Goal: Task Accomplishment & Management: Use online tool/utility

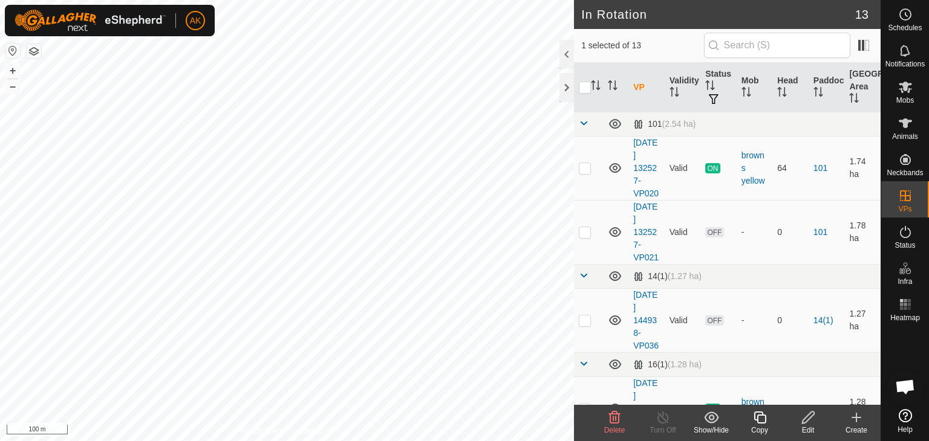
click at [607, 420] on icon at bounding box center [614, 417] width 15 height 15
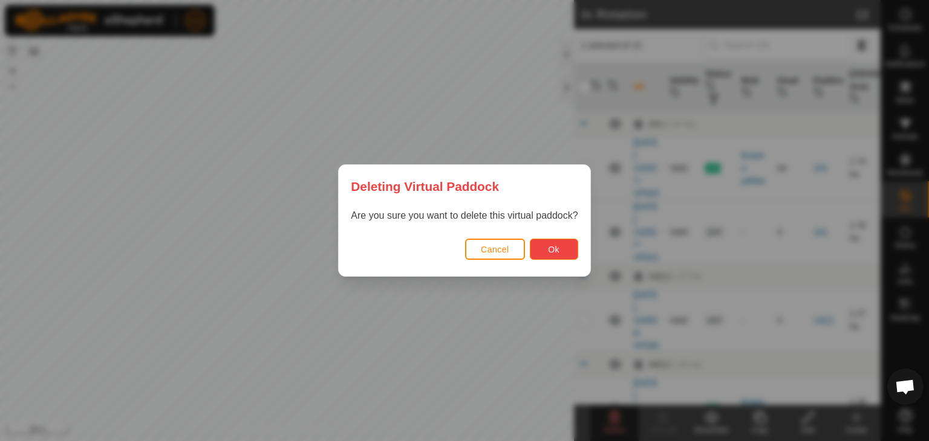
click at [553, 247] on span "Ok" at bounding box center [553, 250] width 11 height 10
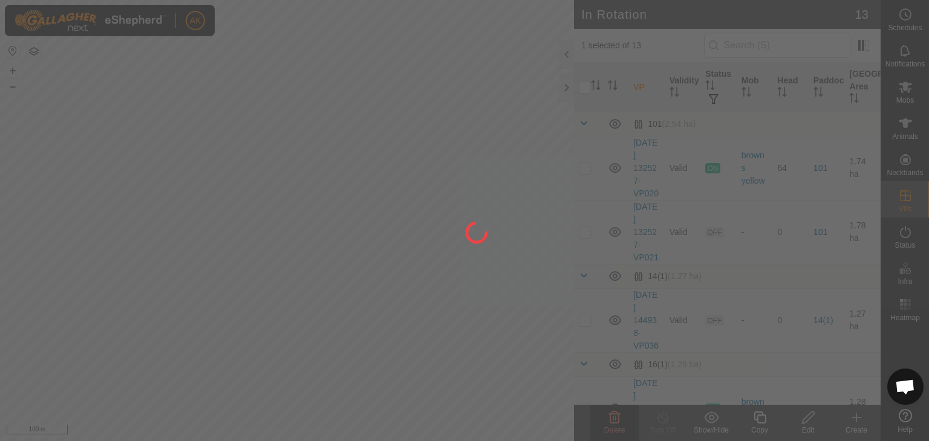
drag, startPoint x: 284, startPoint y: 264, endPoint x: 355, endPoint y: 320, distance: 90.9
click at [355, 320] on div at bounding box center [464, 220] width 929 height 441
checkbox input "false"
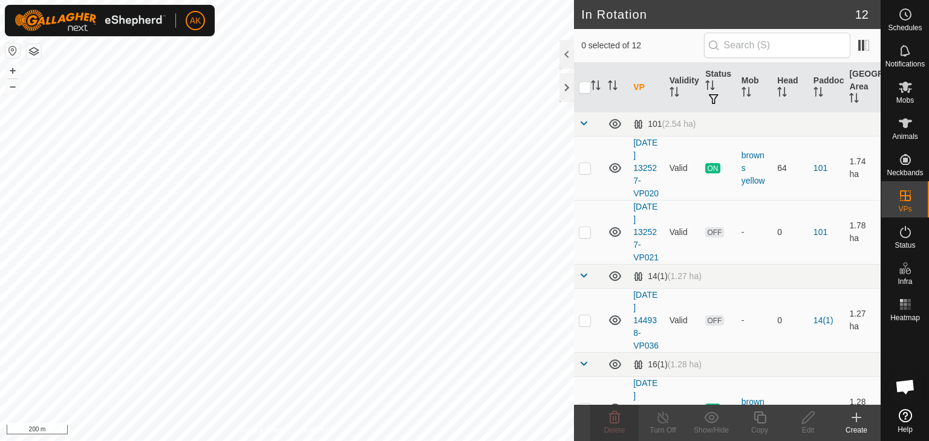
checkbox input "true"
click at [756, 416] on icon at bounding box center [759, 417] width 15 height 15
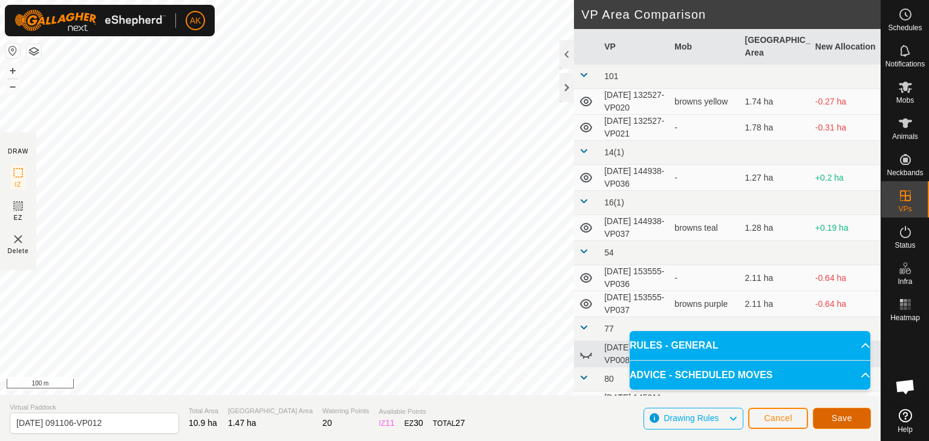
click at [836, 415] on span "Save" at bounding box center [841, 418] width 21 height 10
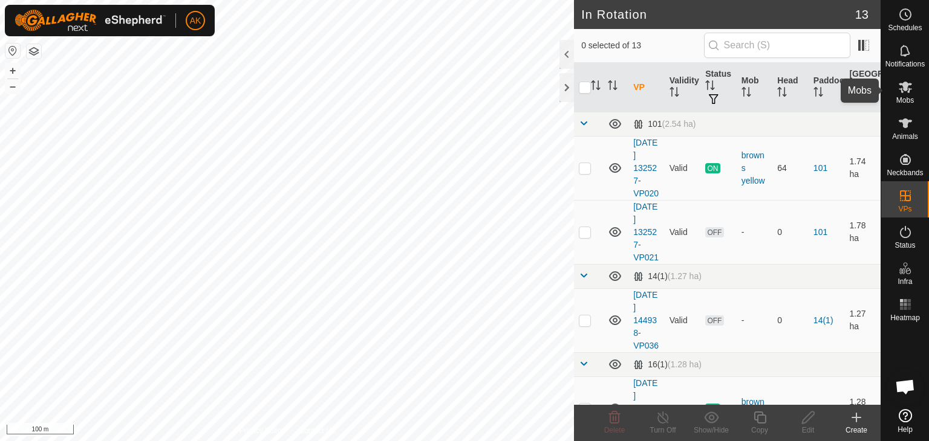
click at [904, 87] on icon at bounding box center [904, 87] width 13 height 11
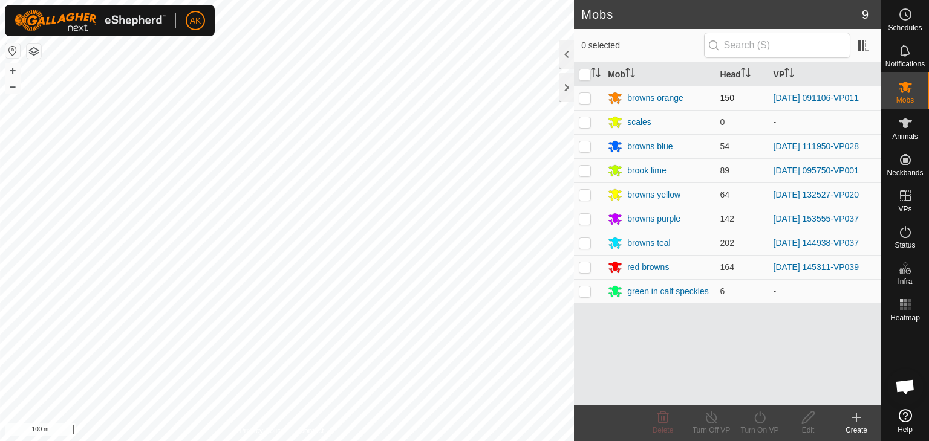
click at [582, 100] on p-checkbox at bounding box center [585, 98] width 12 height 10
checkbox input "true"
click at [757, 416] on icon at bounding box center [759, 417] width 15 height 15
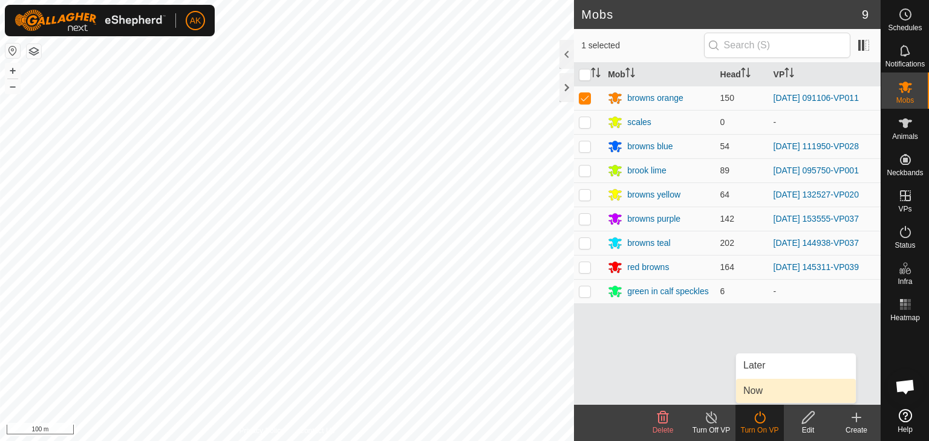
click at [759, 389] on link "Now" at bounding box center [796, 391] width 120 height 24
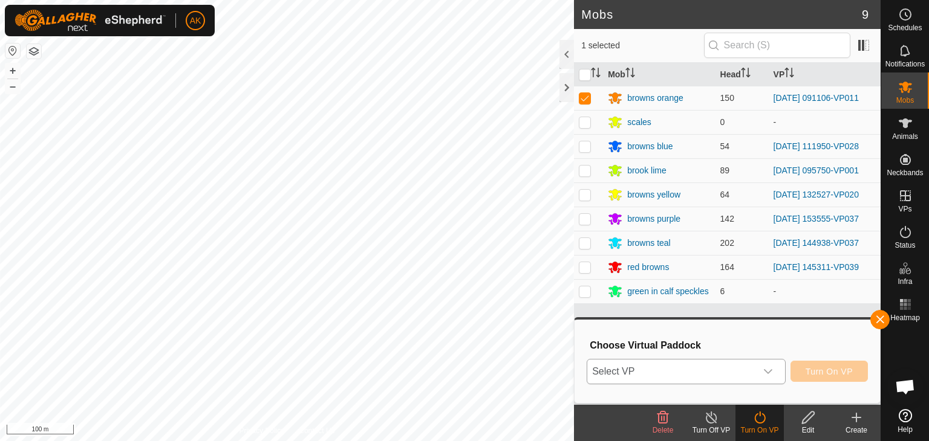
click at [739, 373] on span "Select VP" at bounding box center [671, 372] width 169 height 24
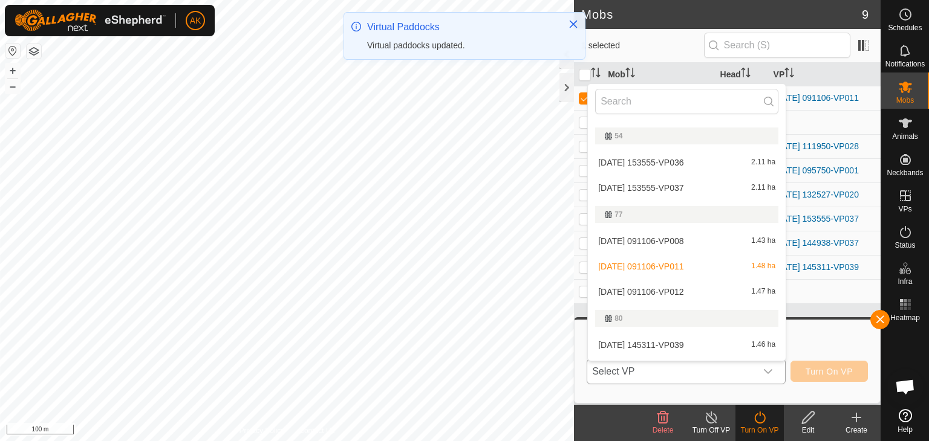
scroll to position [242, 0]
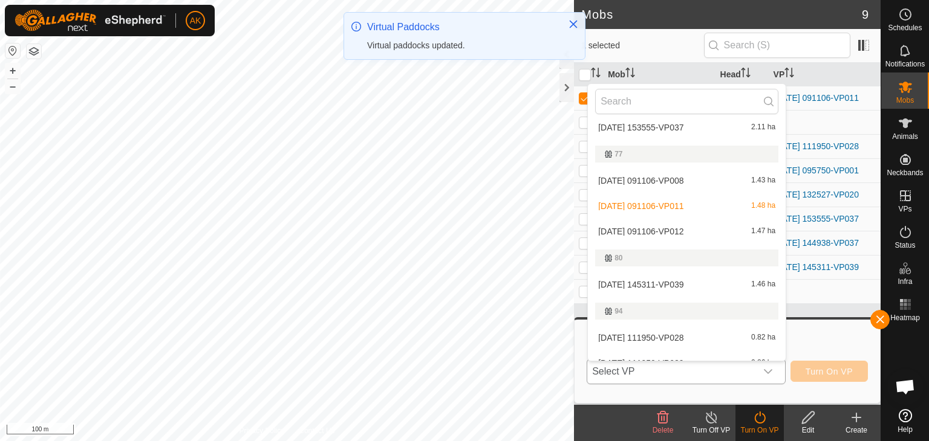
click at [667, 225] on li "[DATE] 091106-VP012 1.47 ha" at bounding box center [687, 231] width 198 height 24
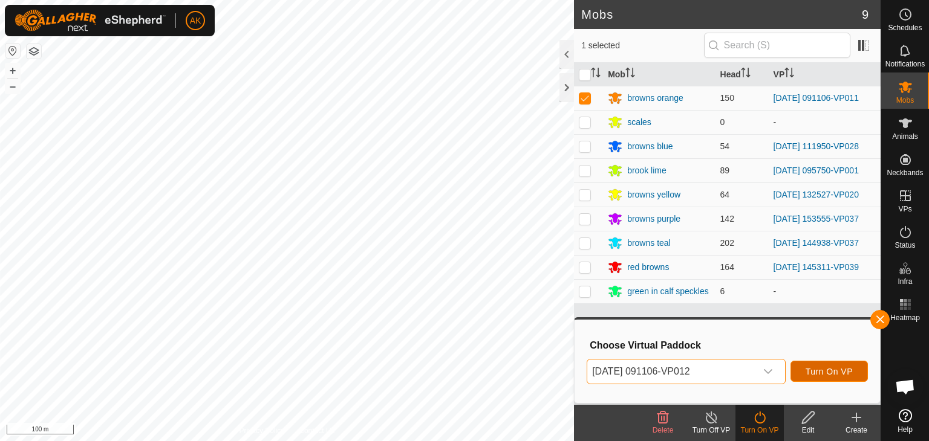
click at [825, 374] on span "Turn On VP" at bounding box center [828, 372] width 47 height 10
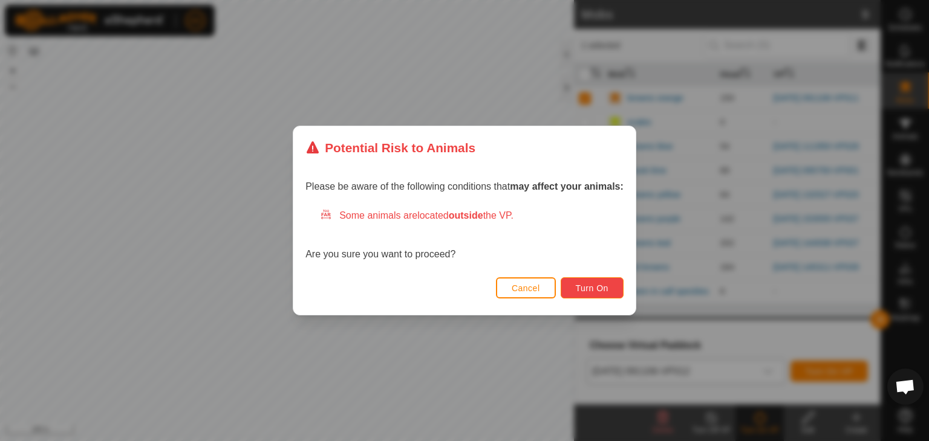
click at [594, 287] on span "Turn On" at bounding box center [591, 289] width 33 height 10
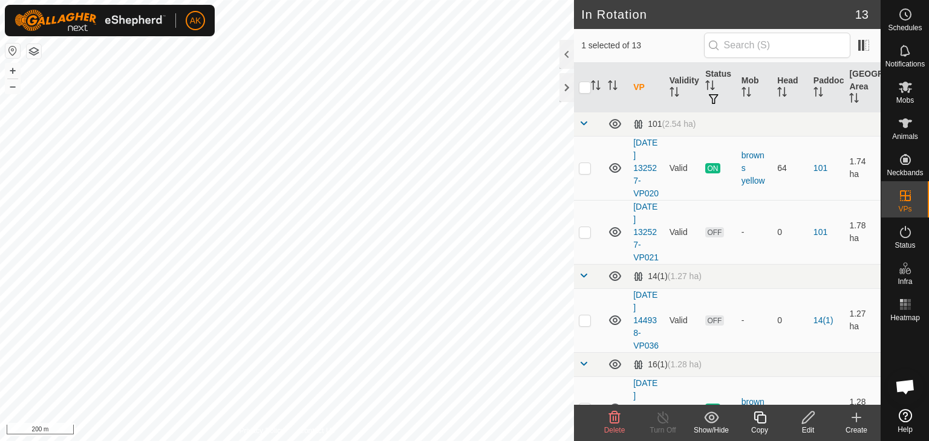
click at [618, 421] on icon at bounding box center [614, 418] width 11 height 12
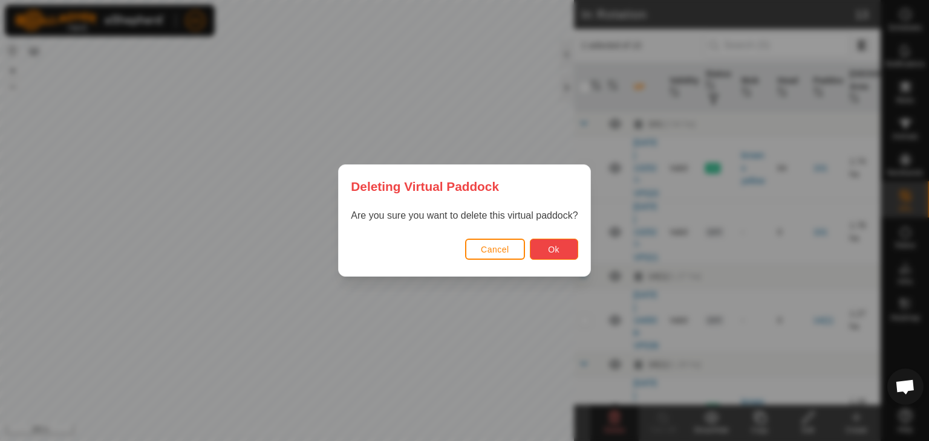
click at [559, 242] on button "Ok" at bounding box center [554, 249] width 48 height 21
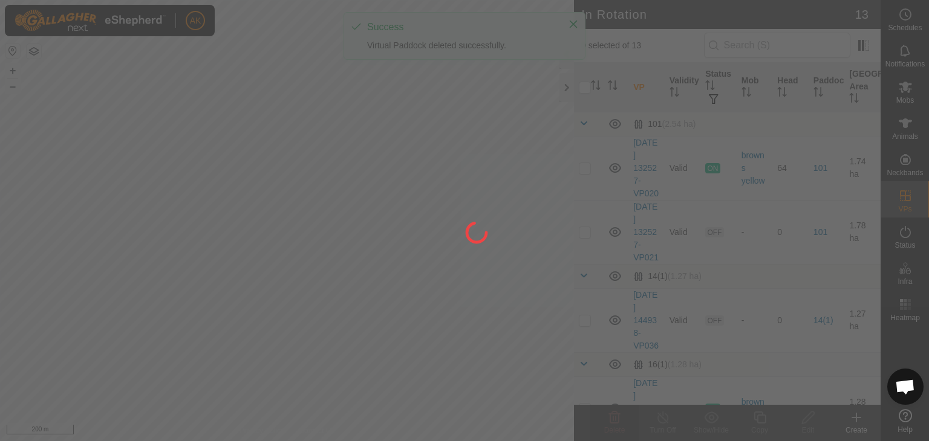
checkbox input "false"
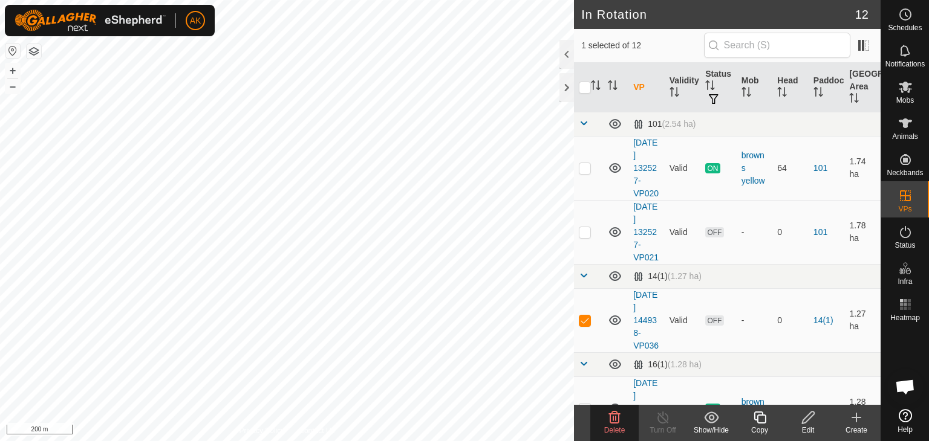
click at [613, 420] on icon at bounding box center [614, 418] width 11 height 12
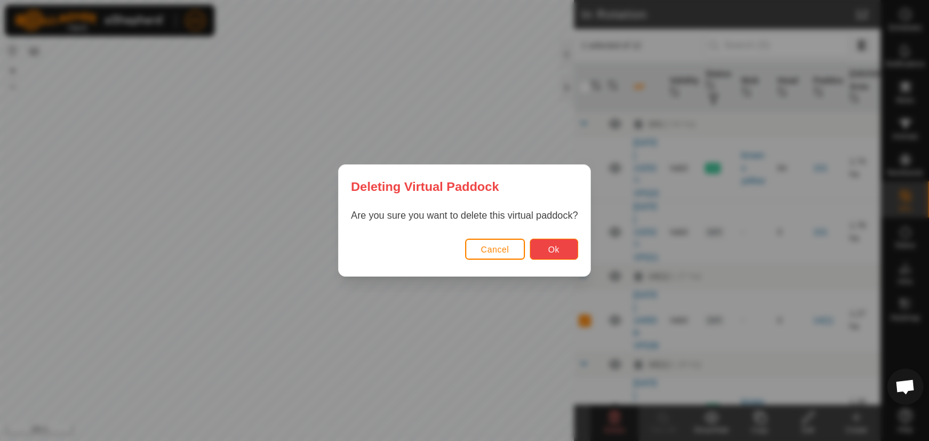
click at [558, 245] on span "Ok" at bounding box center [553, 250] width 11 height 10
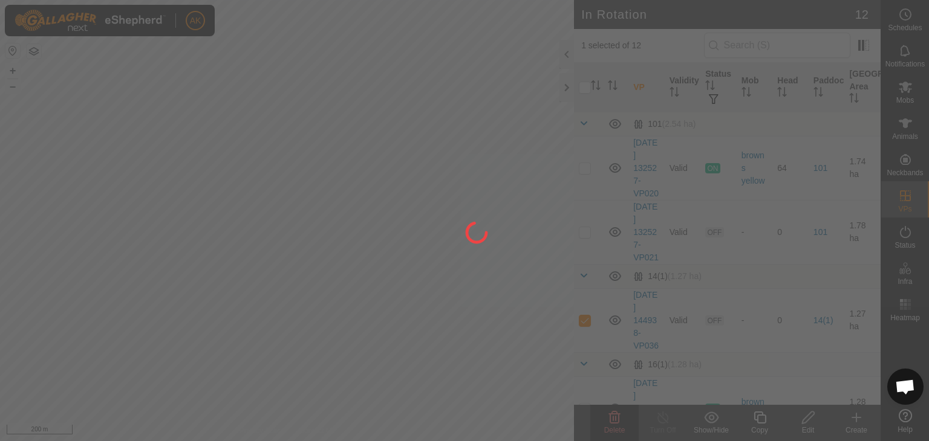
checkbox input "false"
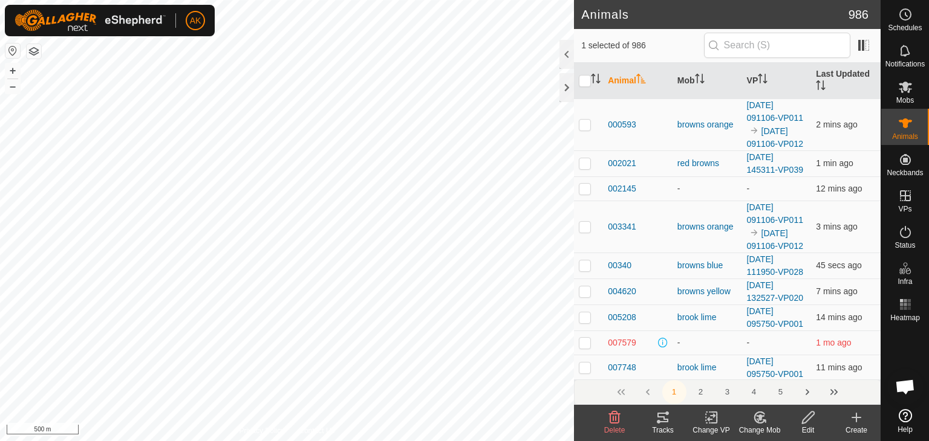
click at [710, 419] on icon at bounding box center [711, 418] width 8 height 8
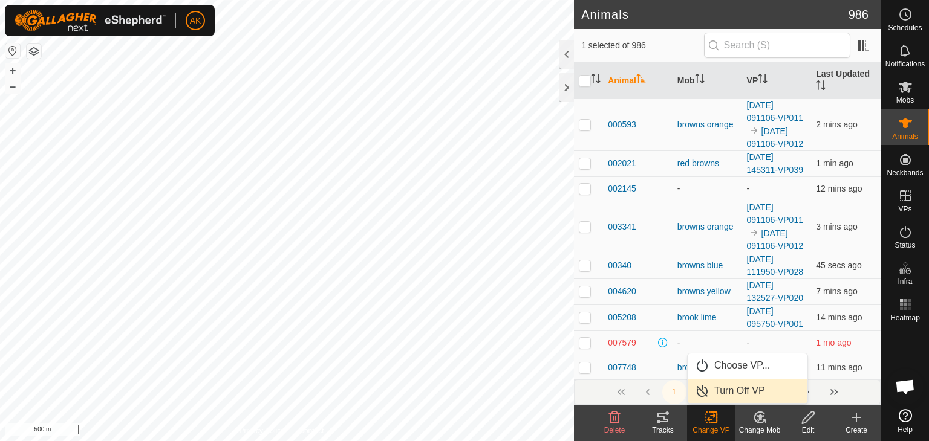
click at [717, 394] on link "Turn Off VP" at bounding box center [747, 391] width 120 height 24
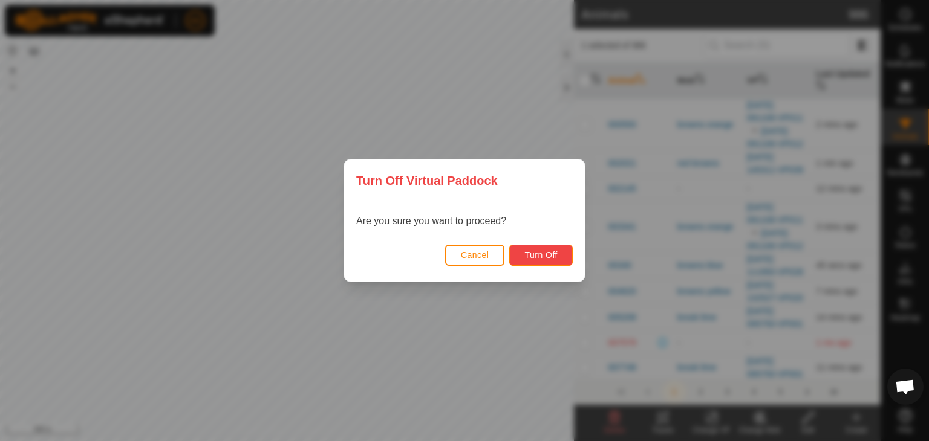
click at [530, 258] on span "Turn Off" at bounding box center [540, 255] width 33 height 10
